Goal: Check status: Check status

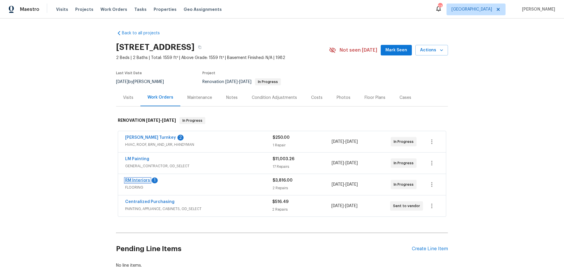
click at [139, 180] on link "RM Interiors" at bounding box center [137, 180] width 25 height 4
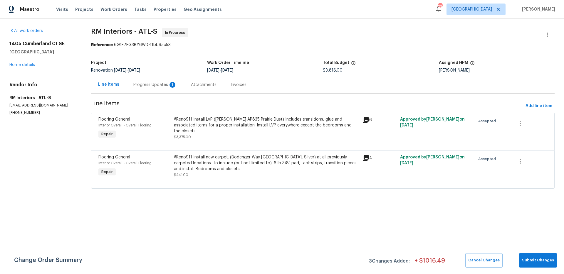
click at [154, 84] on div "Progress Updates 1" at bounding box center [154, 85] width 43 height 6
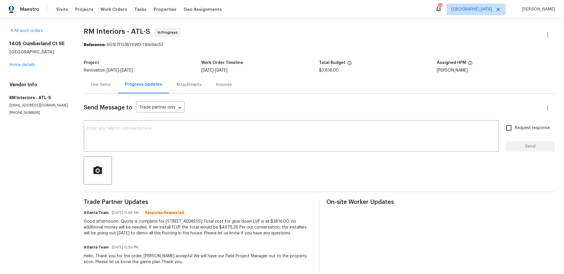
scroll to position [7, 0]
